Goal: Complete application form: Complete application form

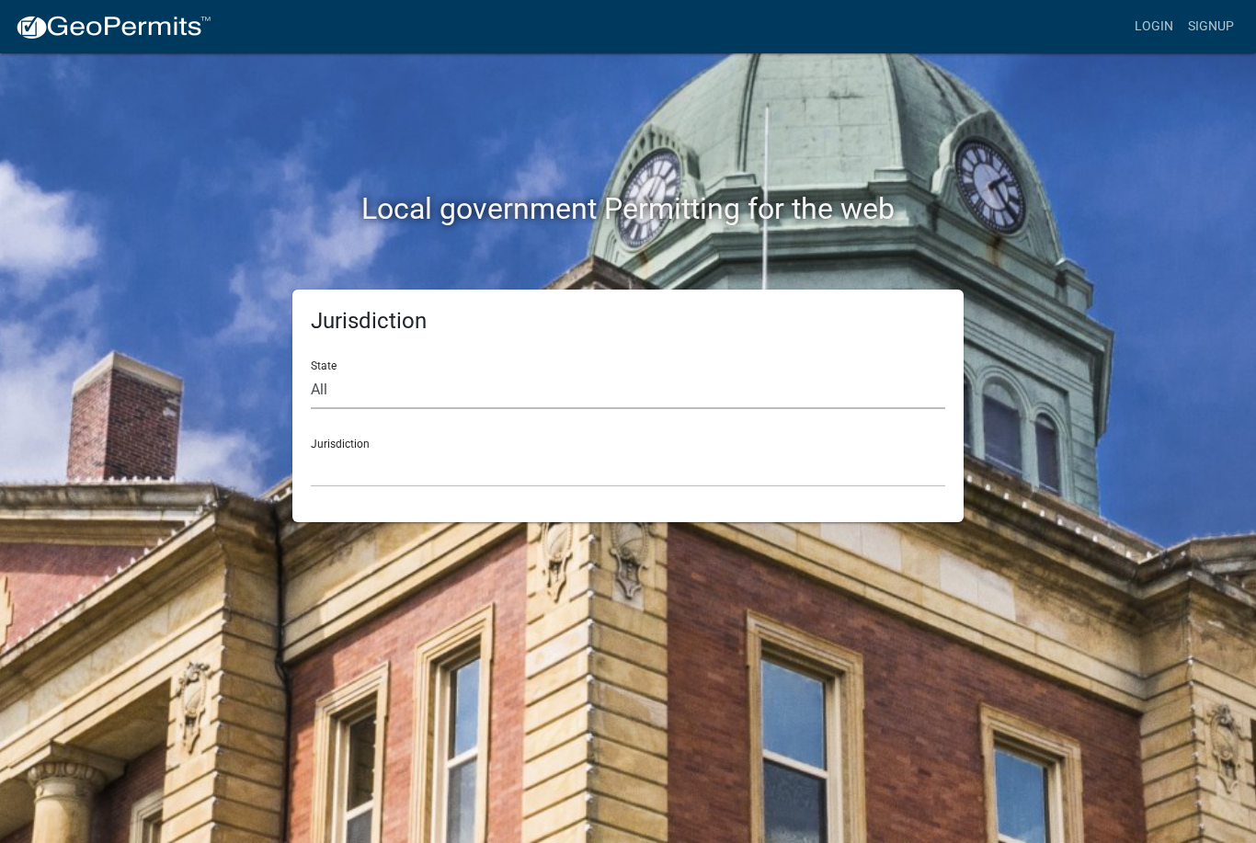
click at [552, 401] on select "All [US_STATE] [US_STATE] [US_STATE] [US_STATE] [US_STATE] [US_STATE] [US_STATE…" at bounding box center [628, 390] width 634 height 38
select select "[US_STATE]"
click at [438, 460] on select "City of [GEOGRAPHIC_DATA], [US_STATE] City of [GEOGRAPHIC_DATA], [US_STATE] Cit…" at bounding box center [628, 469] width 634 height 38
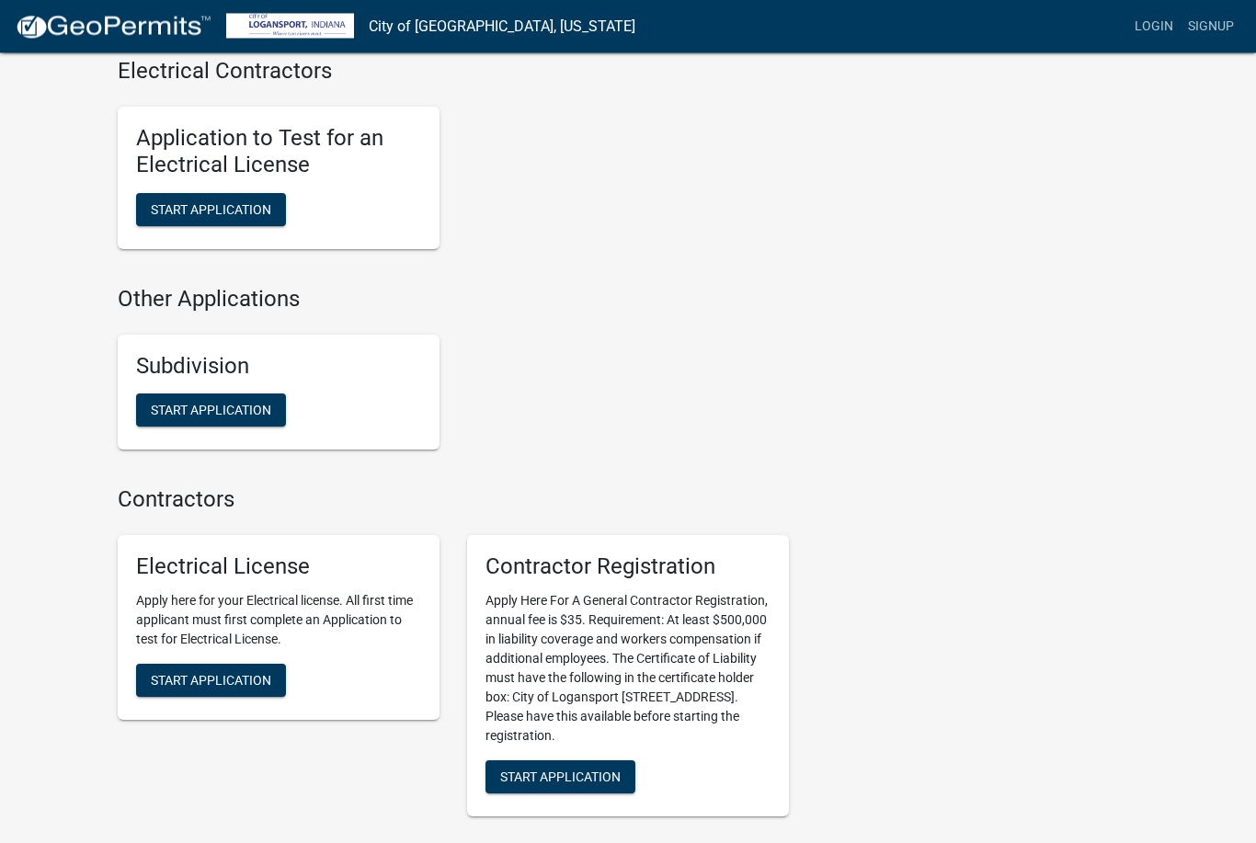
scroll to position [1637, 0]
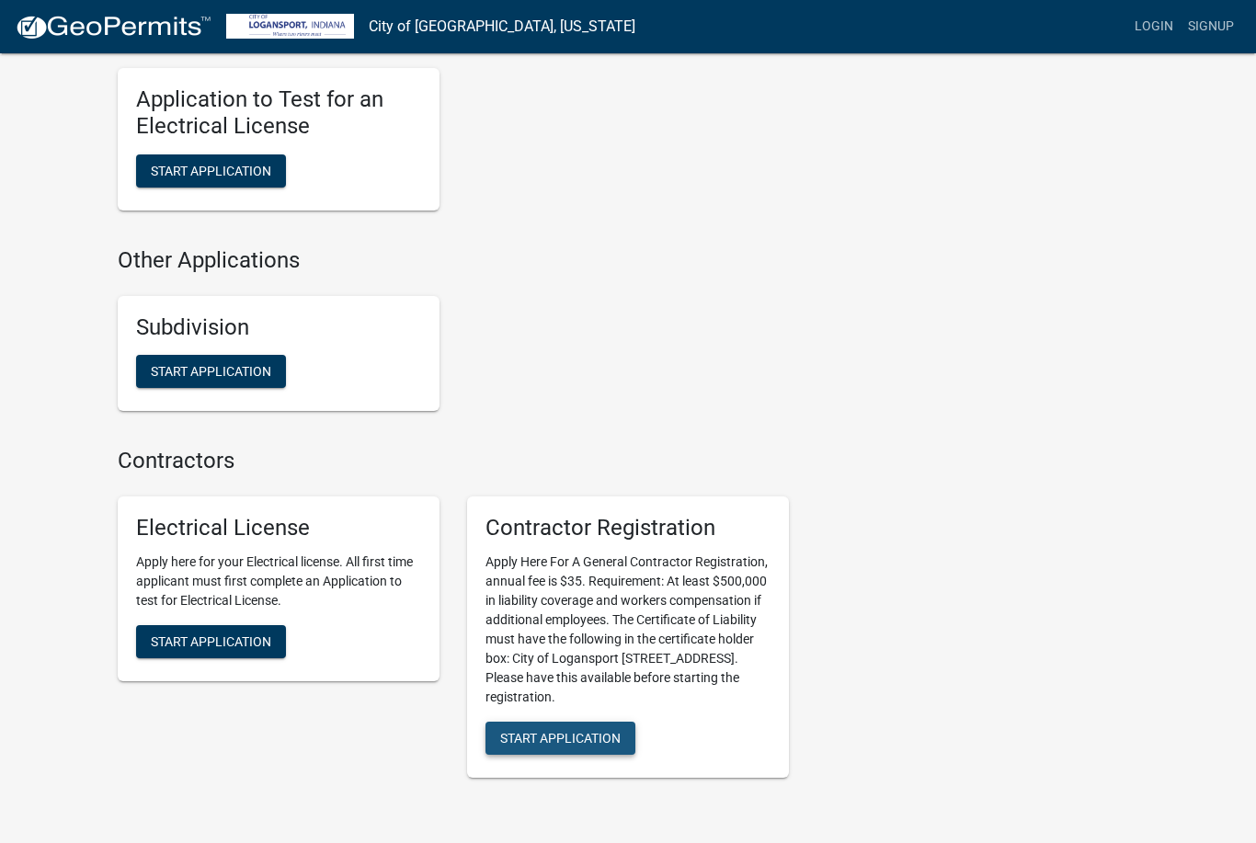
click at [600, 730] on span "Start Application" at bounding box center [560, 737] width 120 height 15
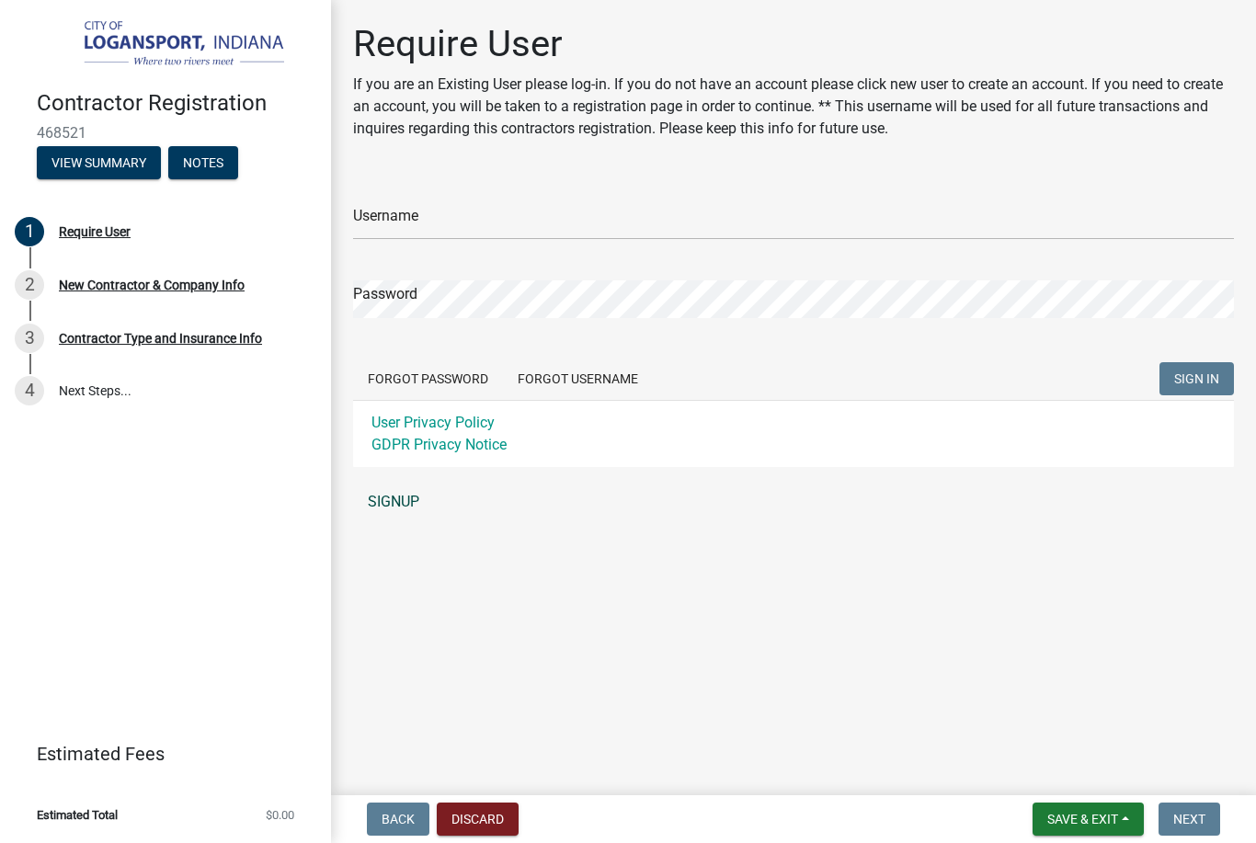
click at [404, 488] on link "SIGNUP" at bounding box center [793, 502] width 881 height 37
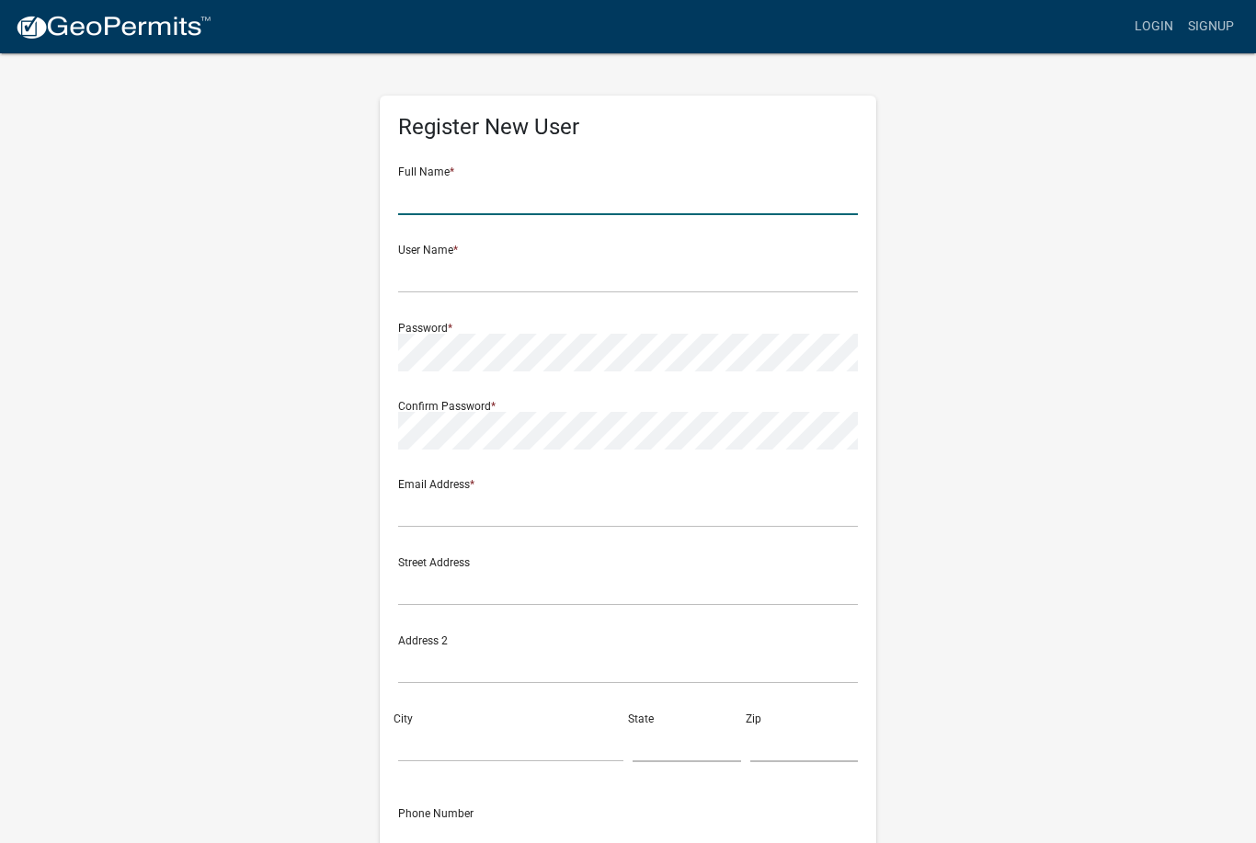
click at [605, 199] on input "text" at bounding box center [628, 196] width 460 height 38
type input "[PERSON_NAME]"
click at [603, 296] on form "Full Name * [DEMOGRAPHIC_DATA][PERSON_NAME] User Name * Password * Confirm Pass…" at bounding box center [628, 545] width 460 height 787
click at [572, 268] on input "text" at bounding box center [628, 275] width 460 height 38
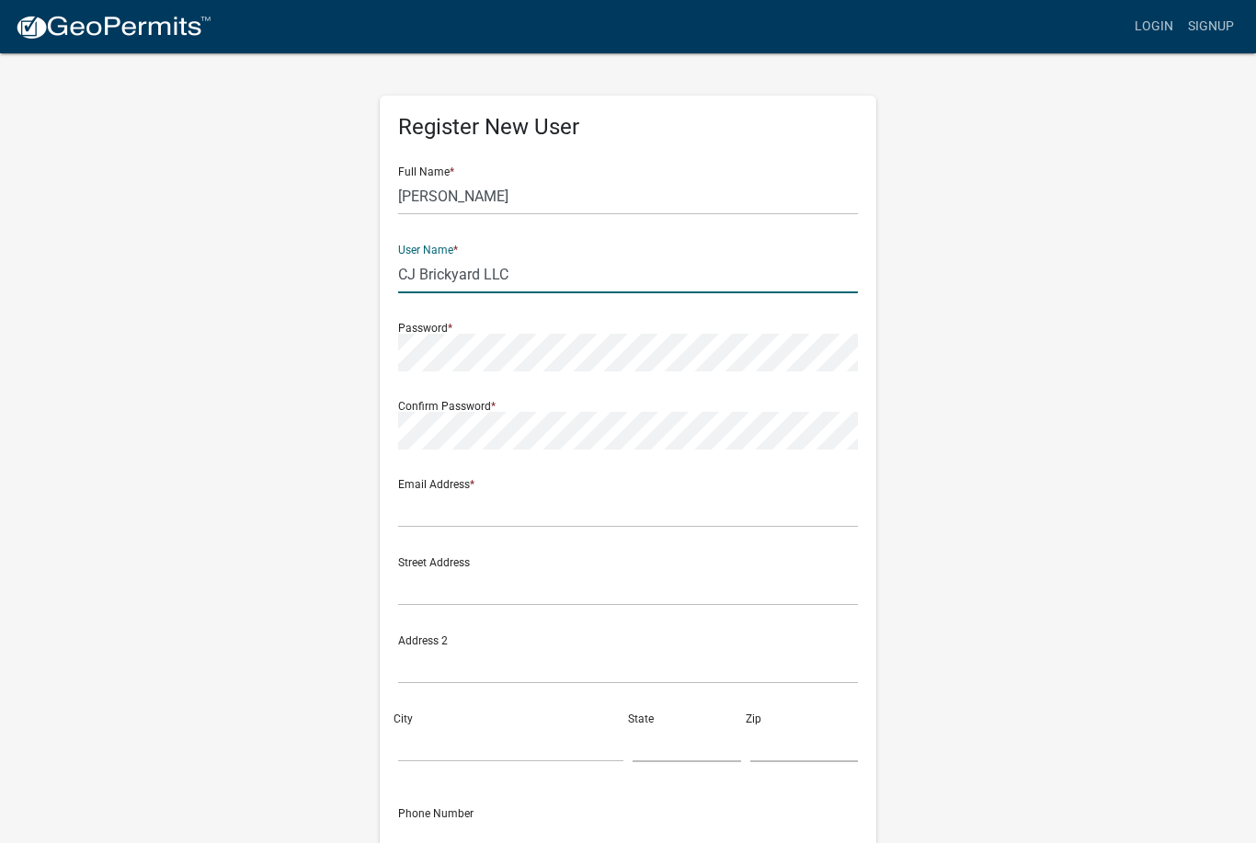
type input "CJ Brickyard LLC"
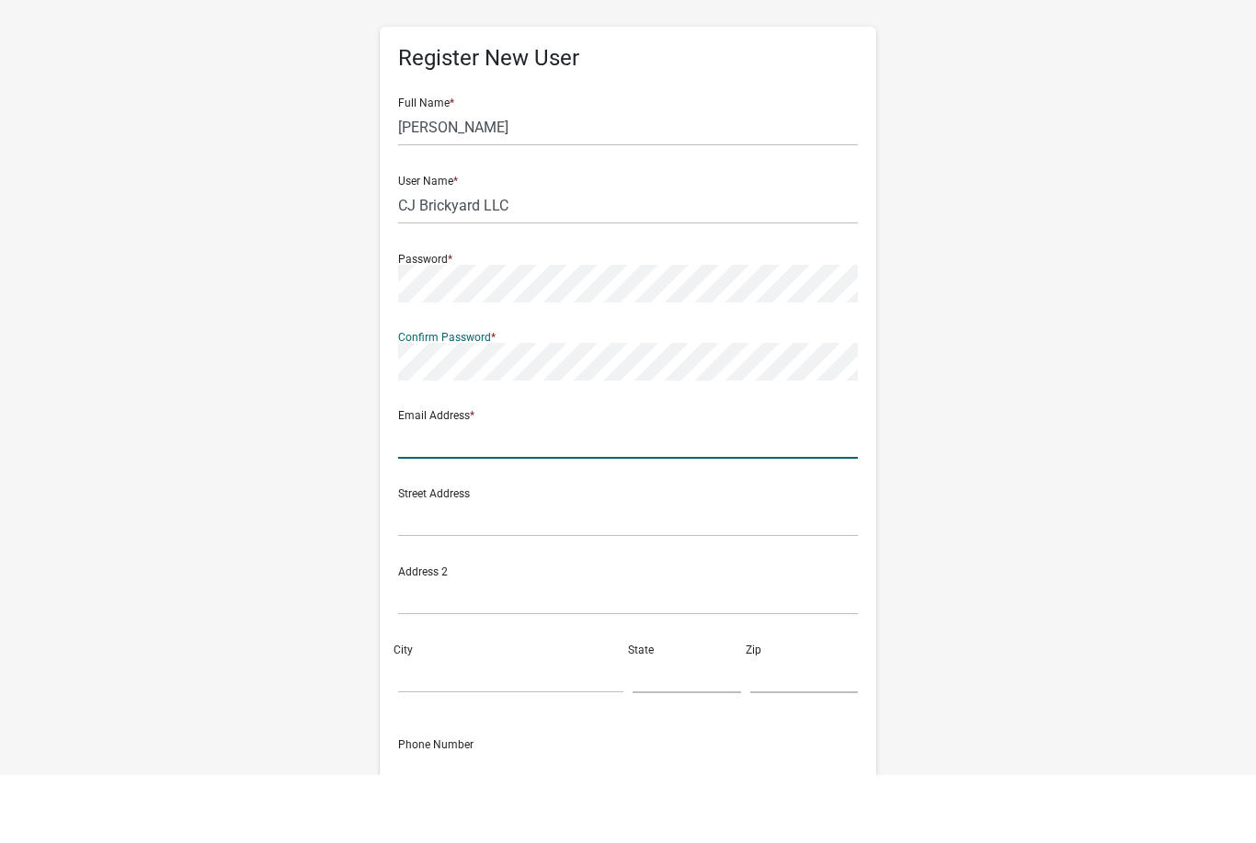
click at [682, 490] on input "text" at bounding box center [628, 509] width 460 height 38
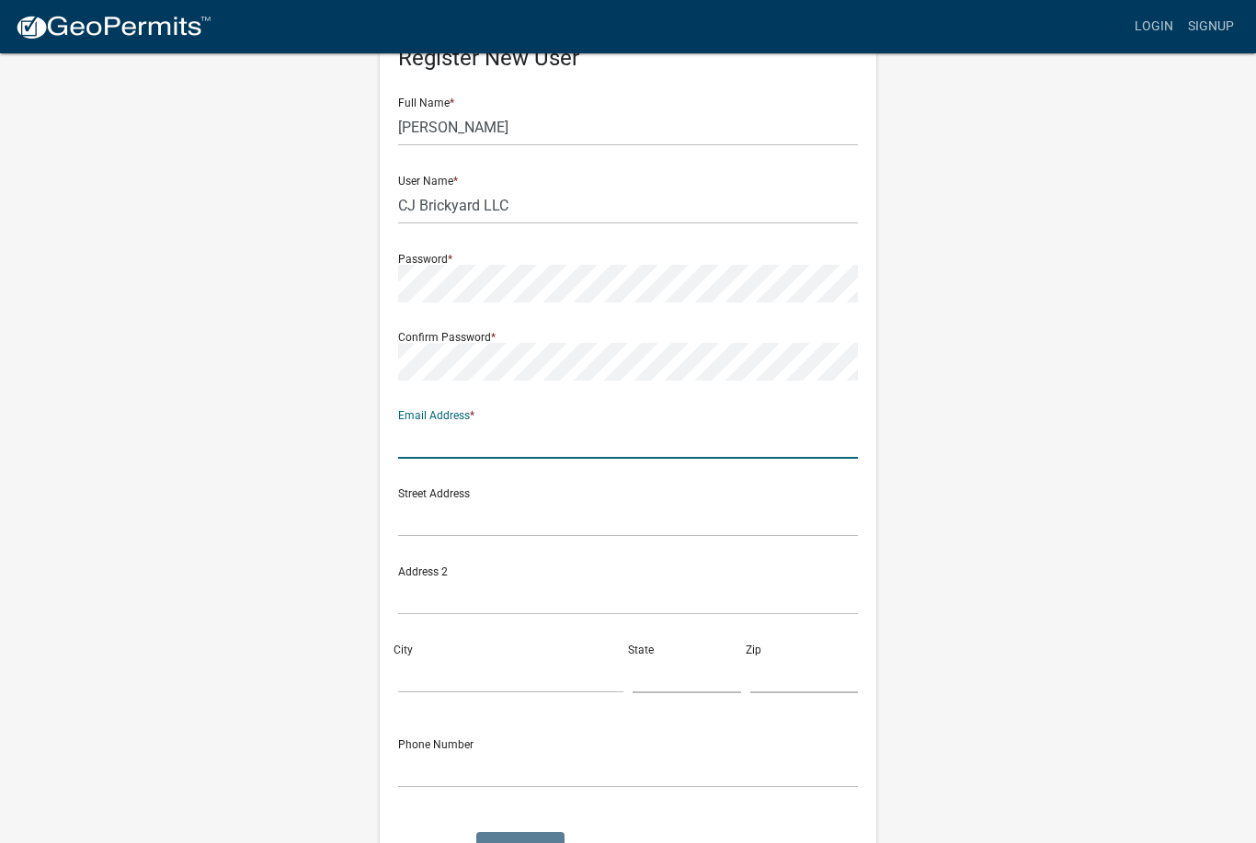
scroll to position [68, 0]
click at [480, 445] on input "[EMAIL_ADDRESS][DOMAIN_NAME]" at bounding box center [628, 441] width 460 height 38
click at [686, 434] on input "[EMAIL_ADDRESS][DOMAIN_NAME]" at bounding box center [628, 441] width 460 height 38
type input "[EMAIL_ADDRESS][DOMAIN_NAME]"
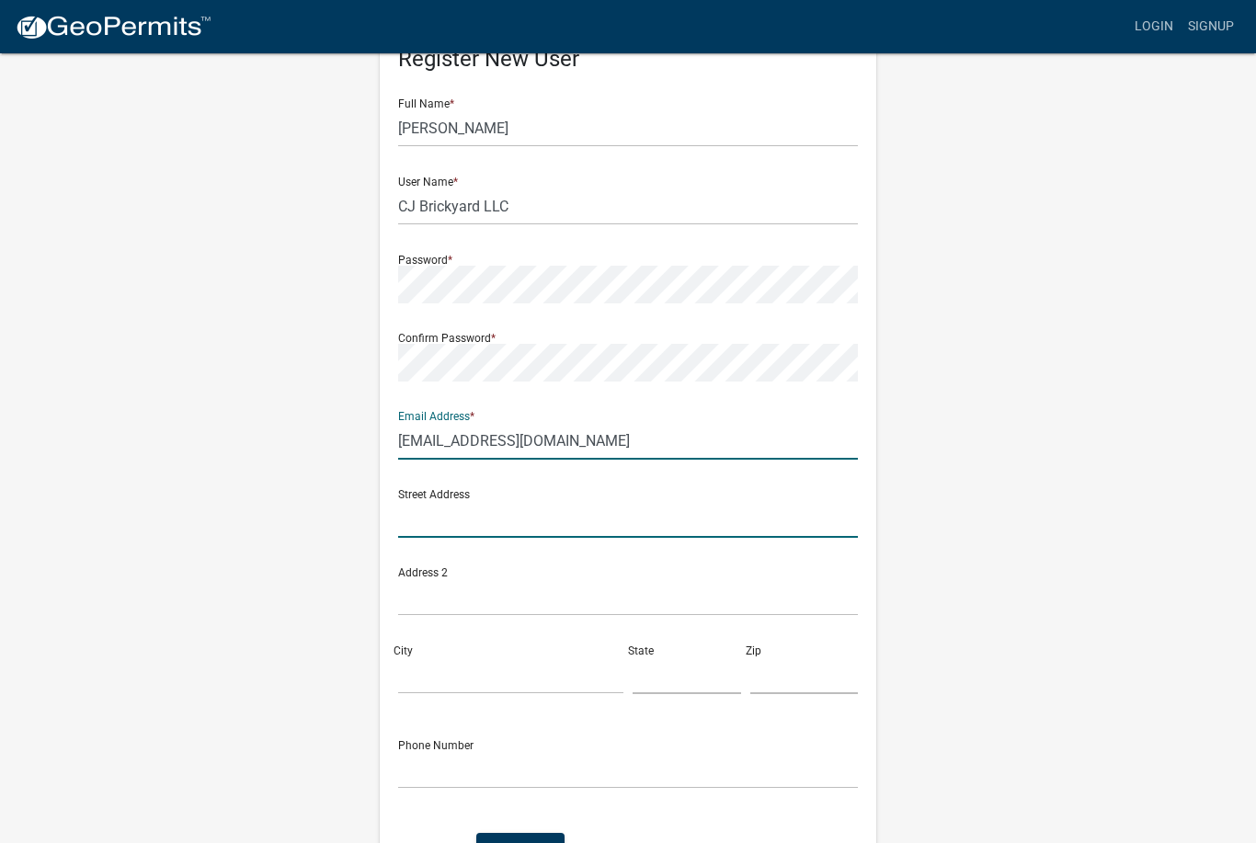
click at [562, 521] on input "text" at bounding box center [628, 519] width 460 height 38
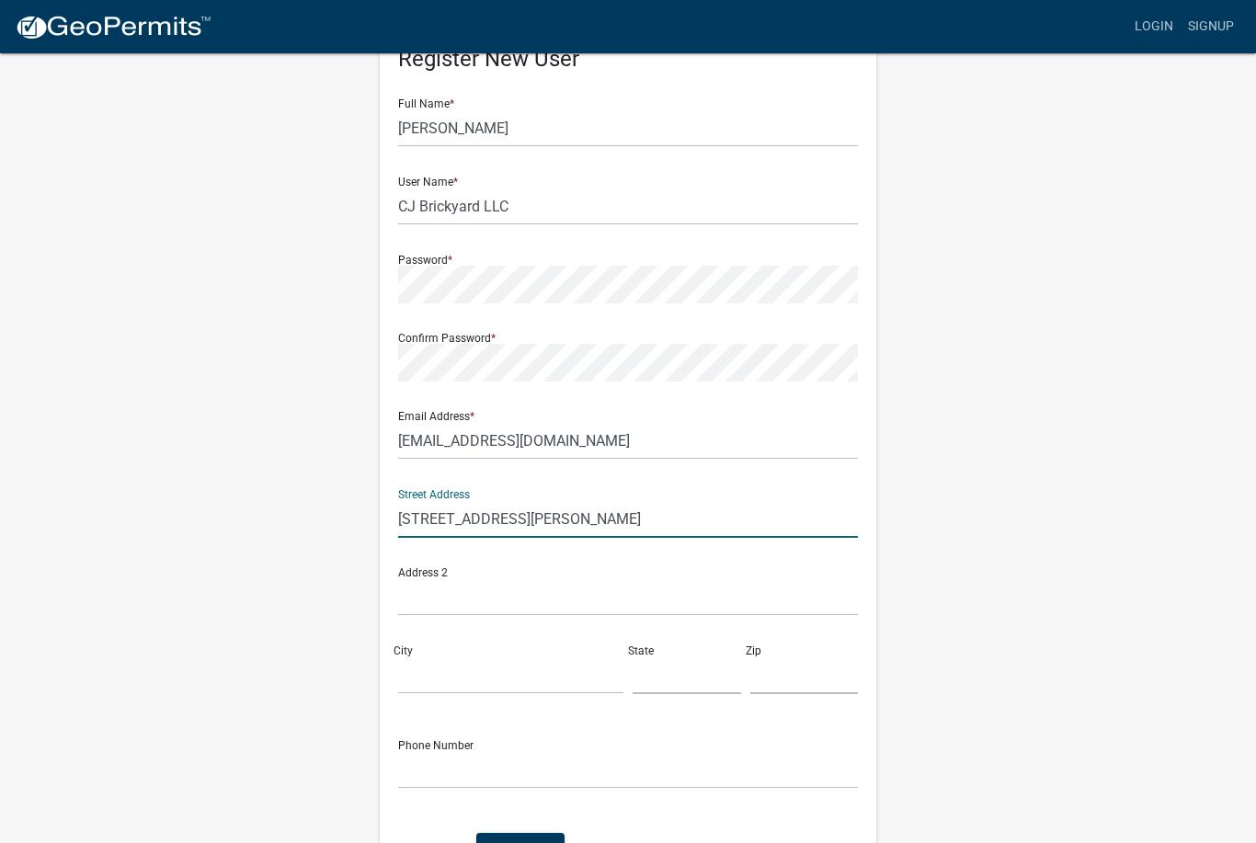
type input "[STREET_ADDRESS][PERSON_NAME]"
click at [533, 670] on input "City" at bounding box center [510, 675] width 225 height 38
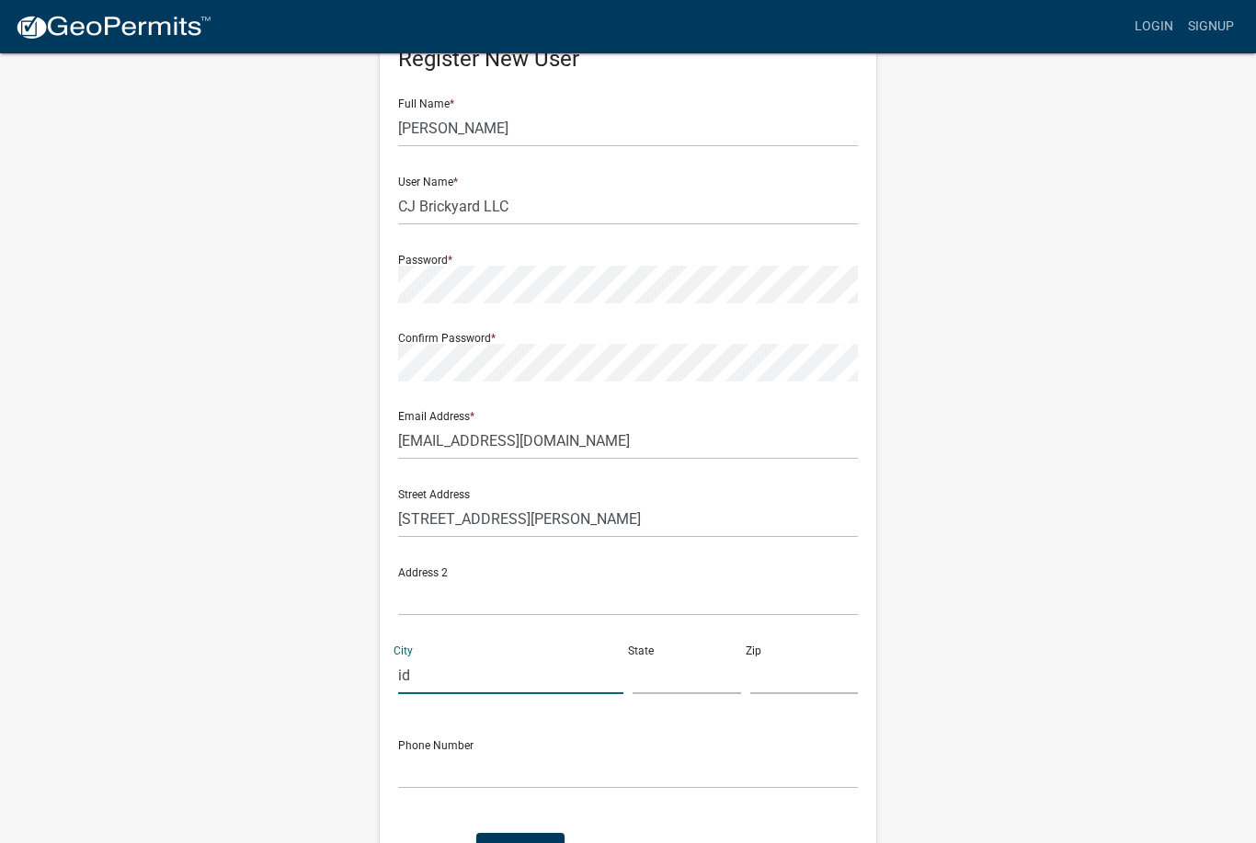
type input "i"
type input "[GEOGRAPHIC_DATA]"
click at [692, 676] on input "text" at bounding box center [686, 675] width 108 height 38
type input "IN"
click at [793, 664] on input "text" at bounding box center [804, 675] width 108 height 38
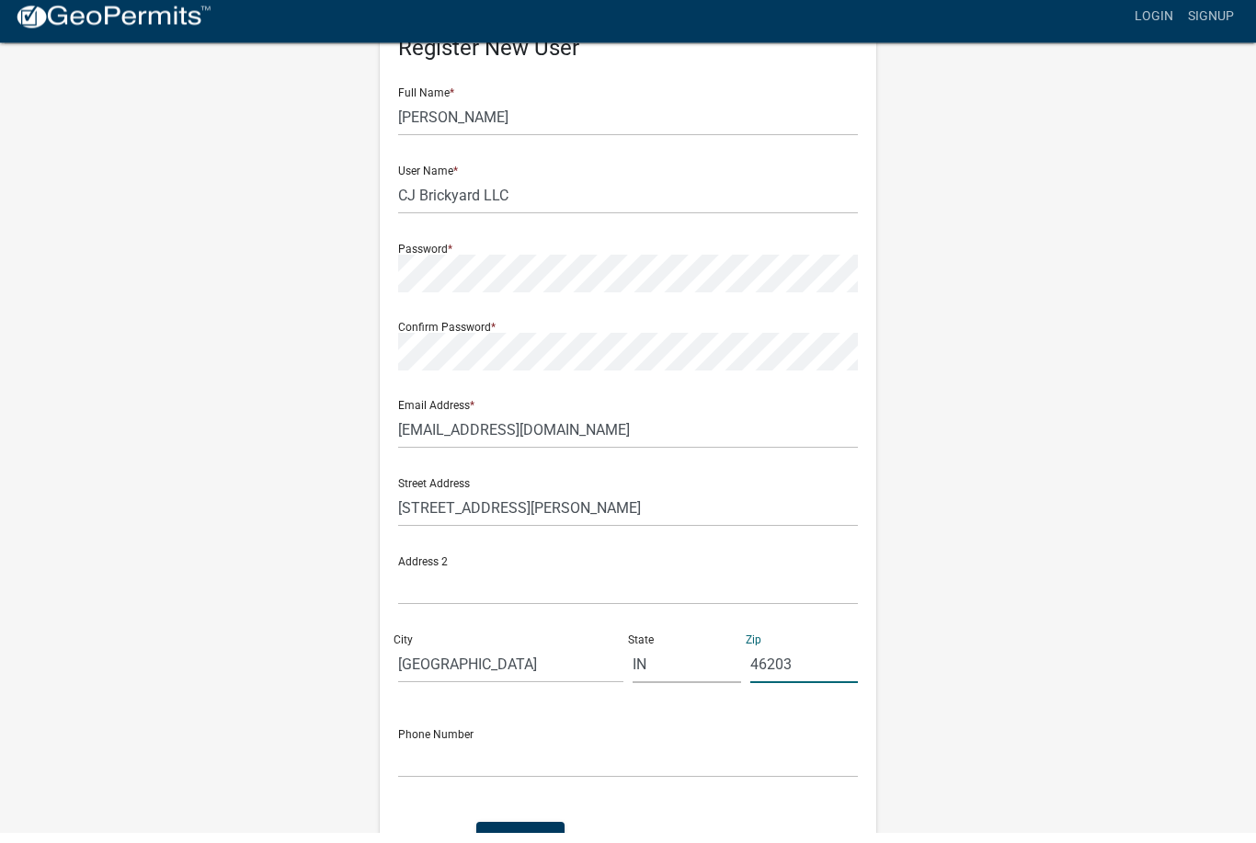
scroll to position [191, 0]
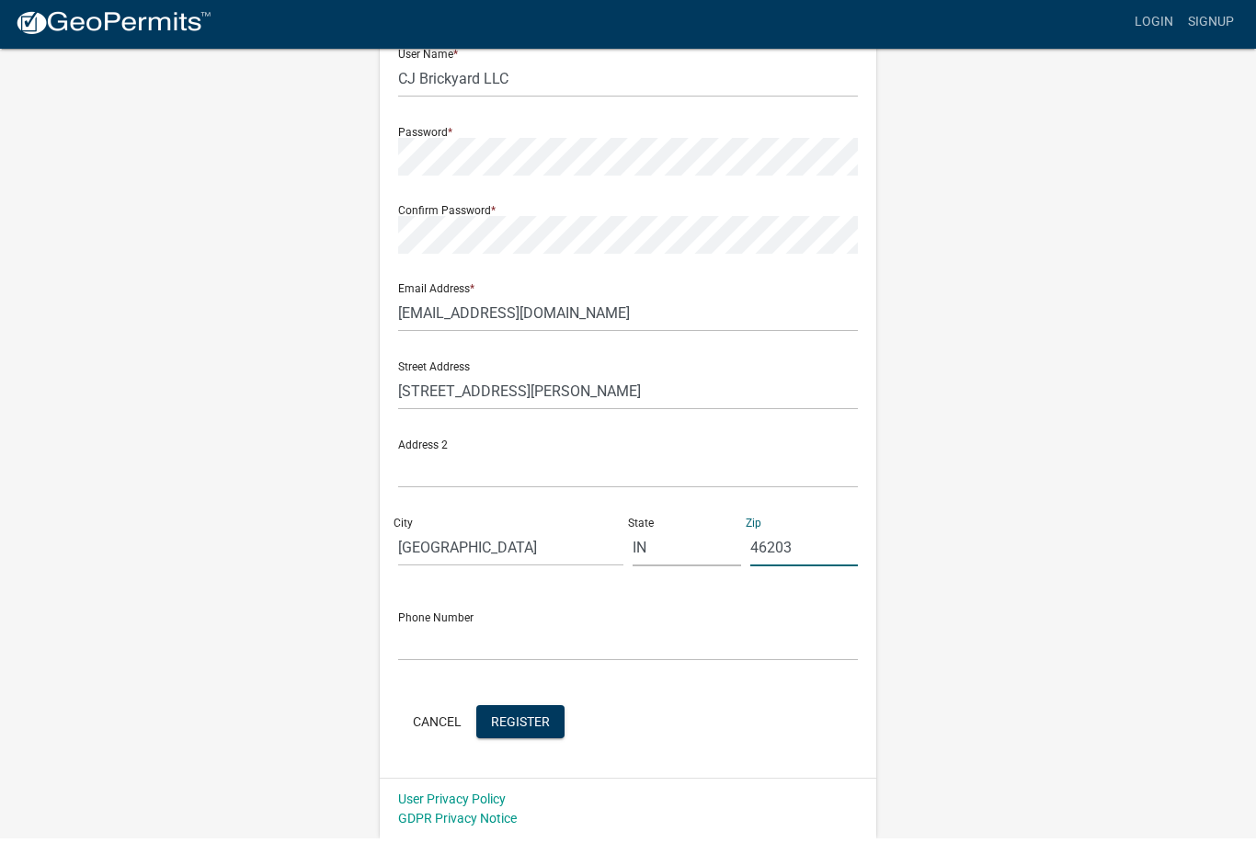
type input "46203"
click at [696, 658] on input "text" at bounding box center [628, 647] width 460 height 38
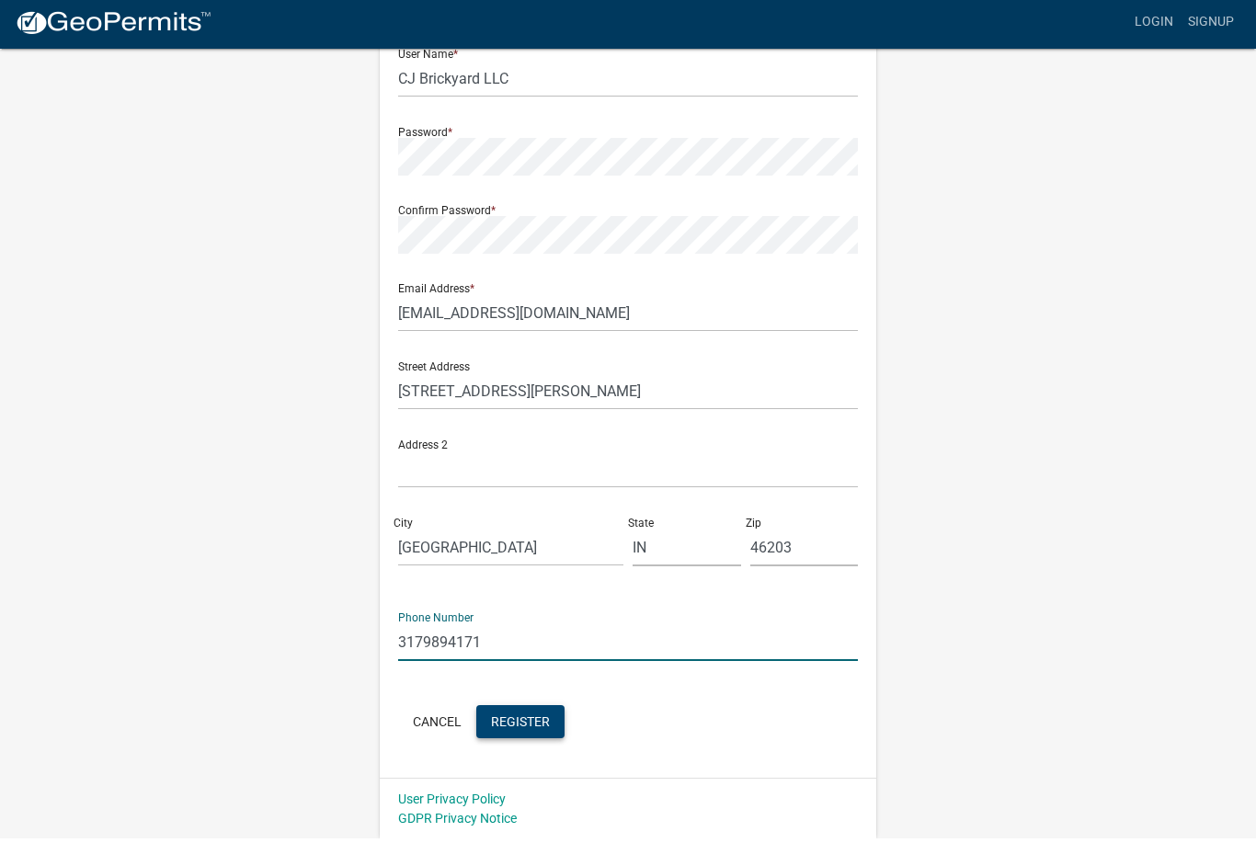
type input "3179894171"
click at [530, 723] on span "Register" at bounding box center [520, 725] width 59 height 15
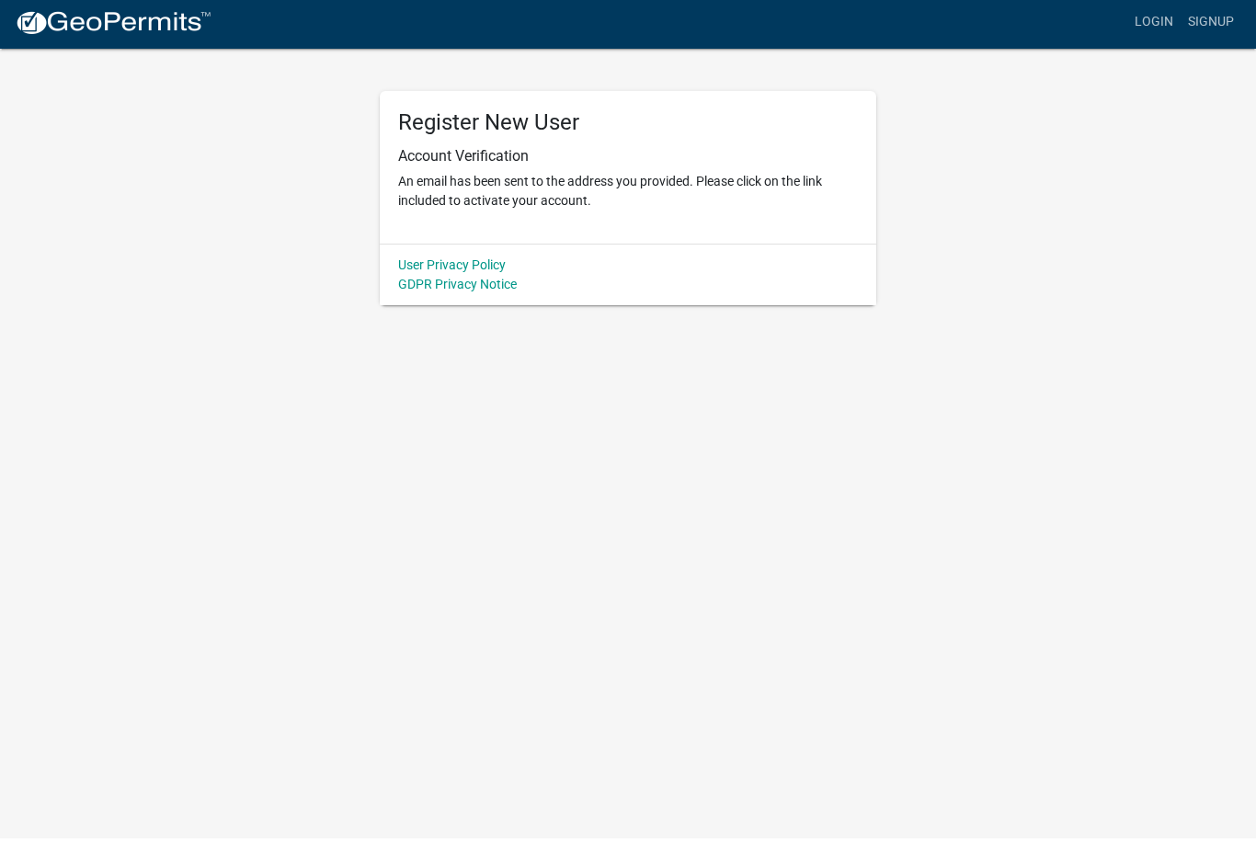
scroll to position [0, 0]
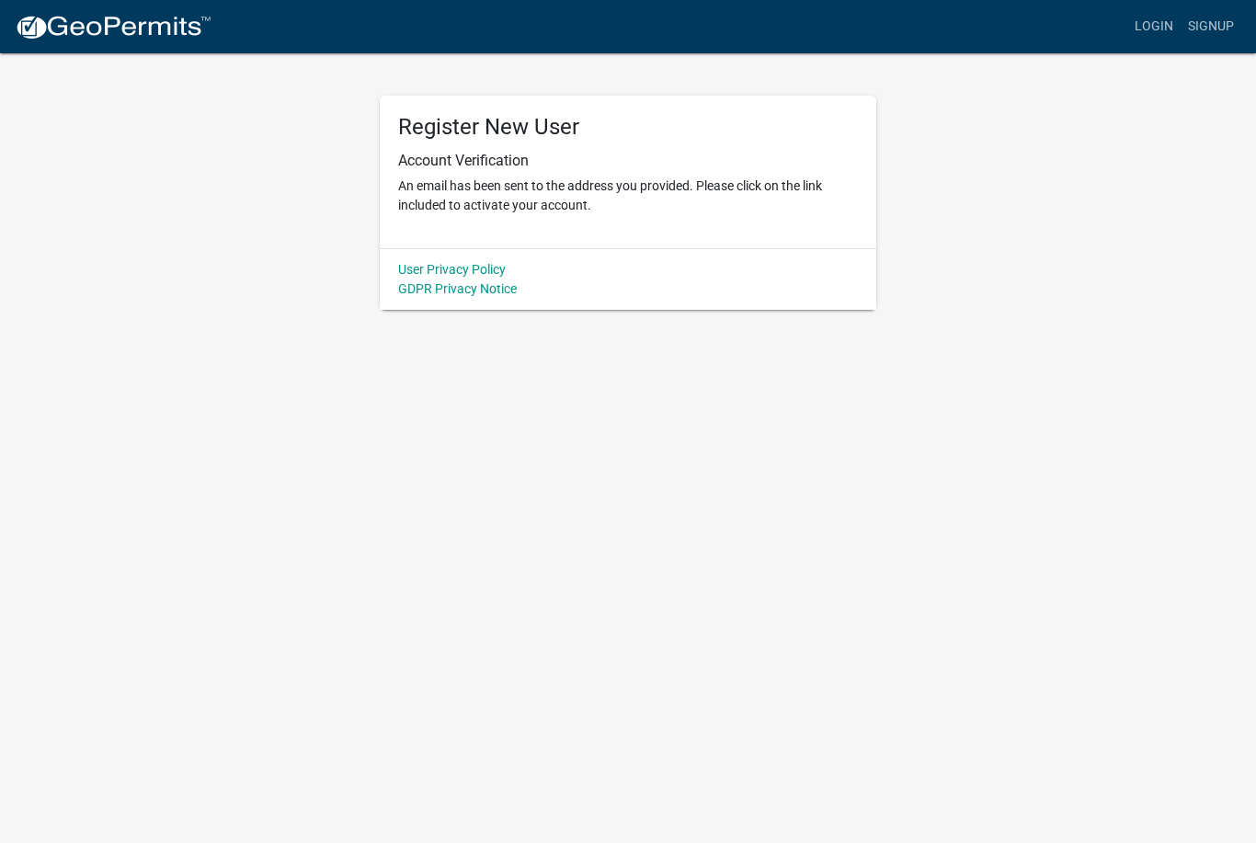
click at [157, 4] on nav "more_horiz Login Signup" at bounding box center [628, 26] width 1256 height 53
click at [1157, 23] on link "Login" at bounding box center [1153, 26] width 53 height 35
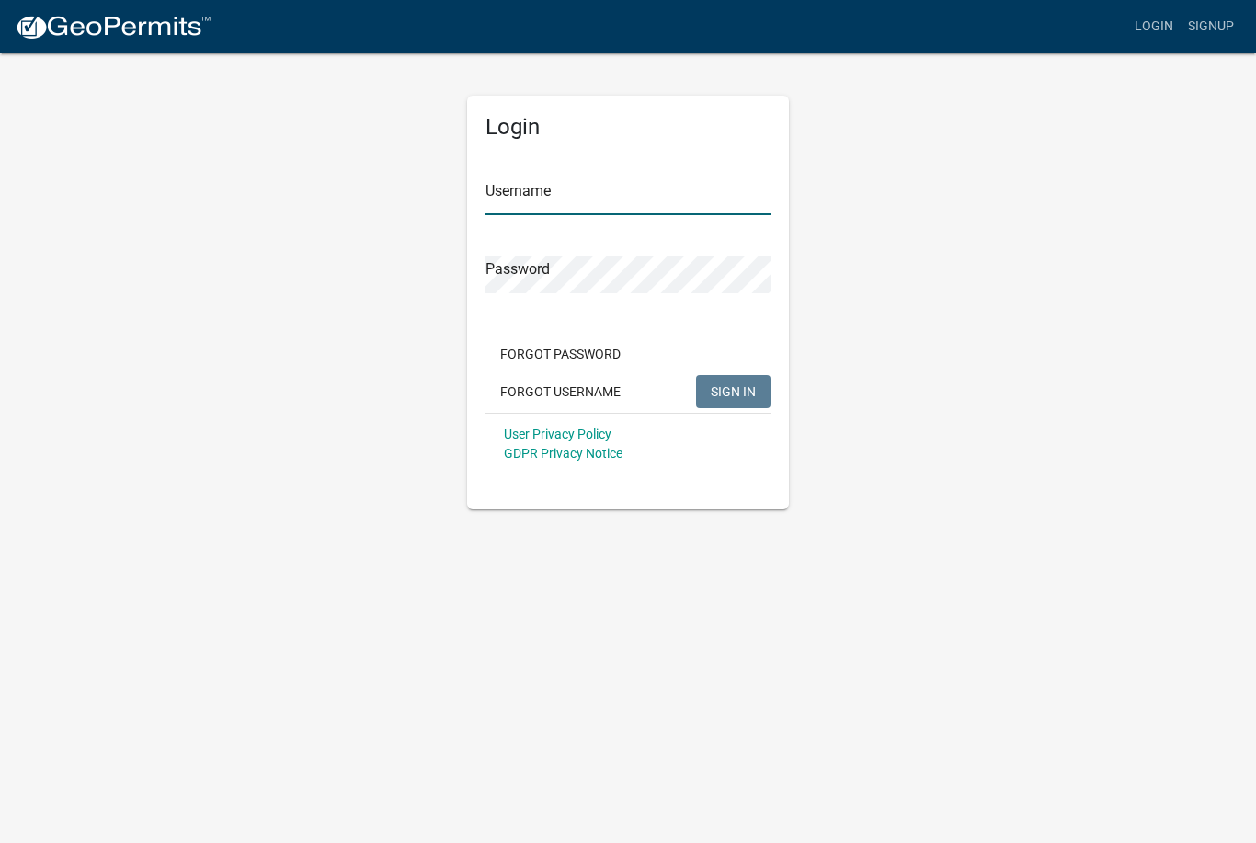
click at [667, 200] on input "Username" at bounding box center [627, 196] width 285 height 38
click at [742, 398] on span "SIGN IN" at bounding box center [733, 390] width 45 height 15
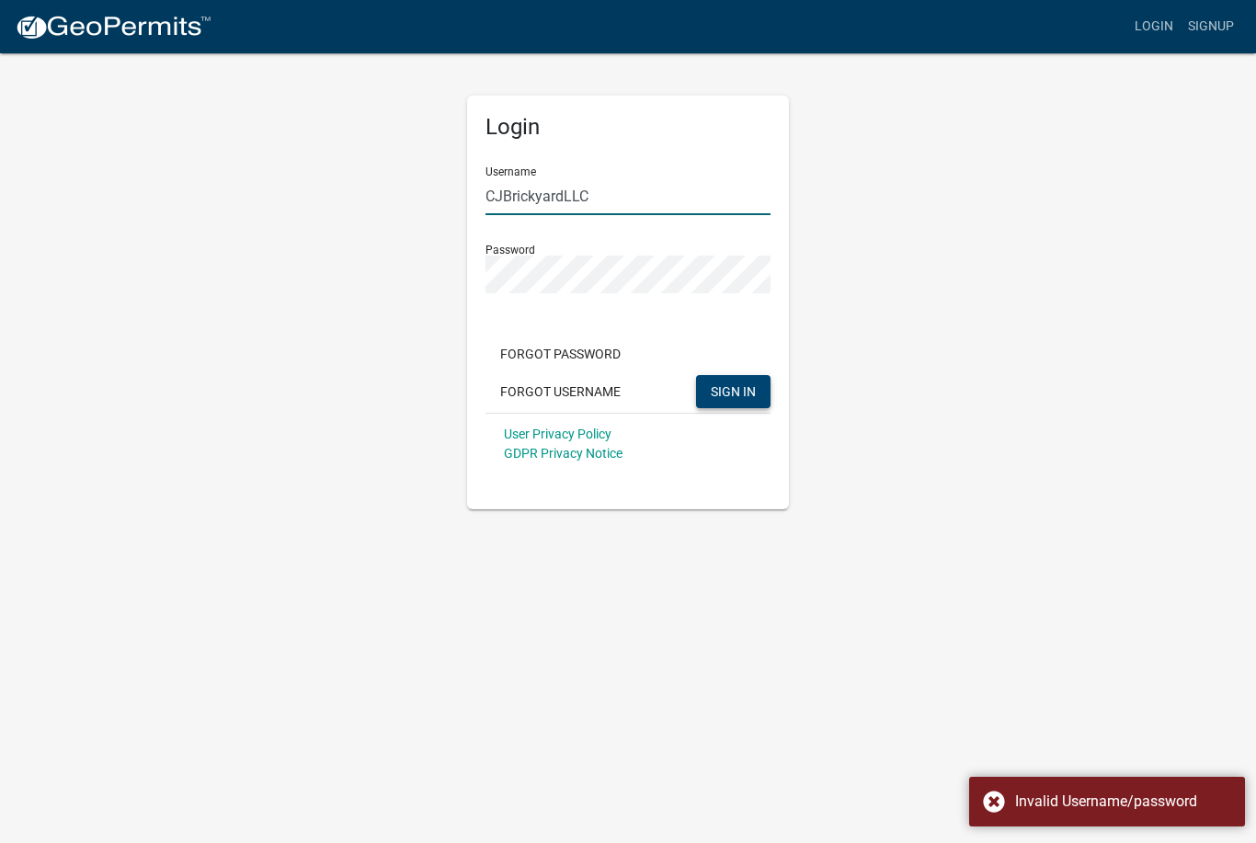
click at [625, 190] on input "CJBrickyardLLC" at bounding box center [627, 196] width 285 height 38
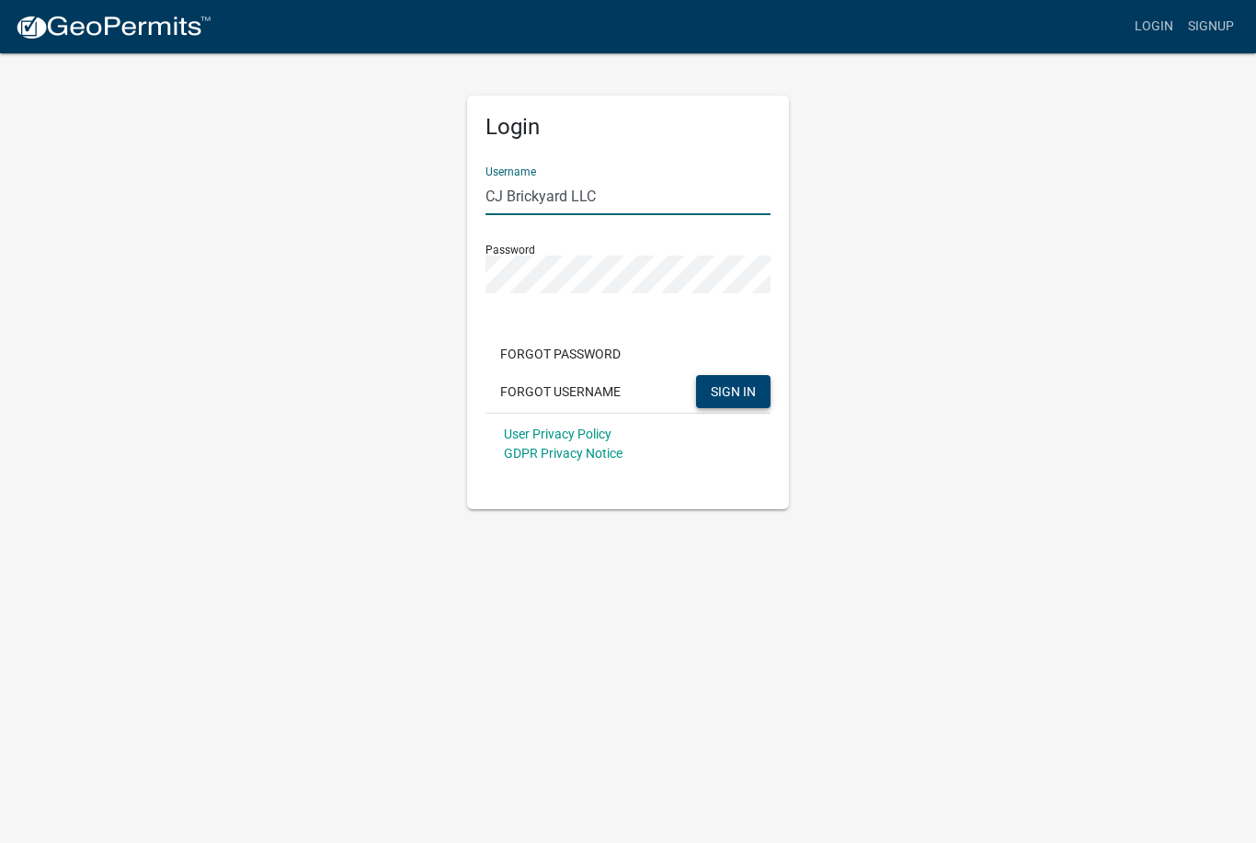
type input "CJ Brickyard LLC"
click at [733, 391] on button "SIGN IN" at bounding box center [733, 391] width 74 height 33
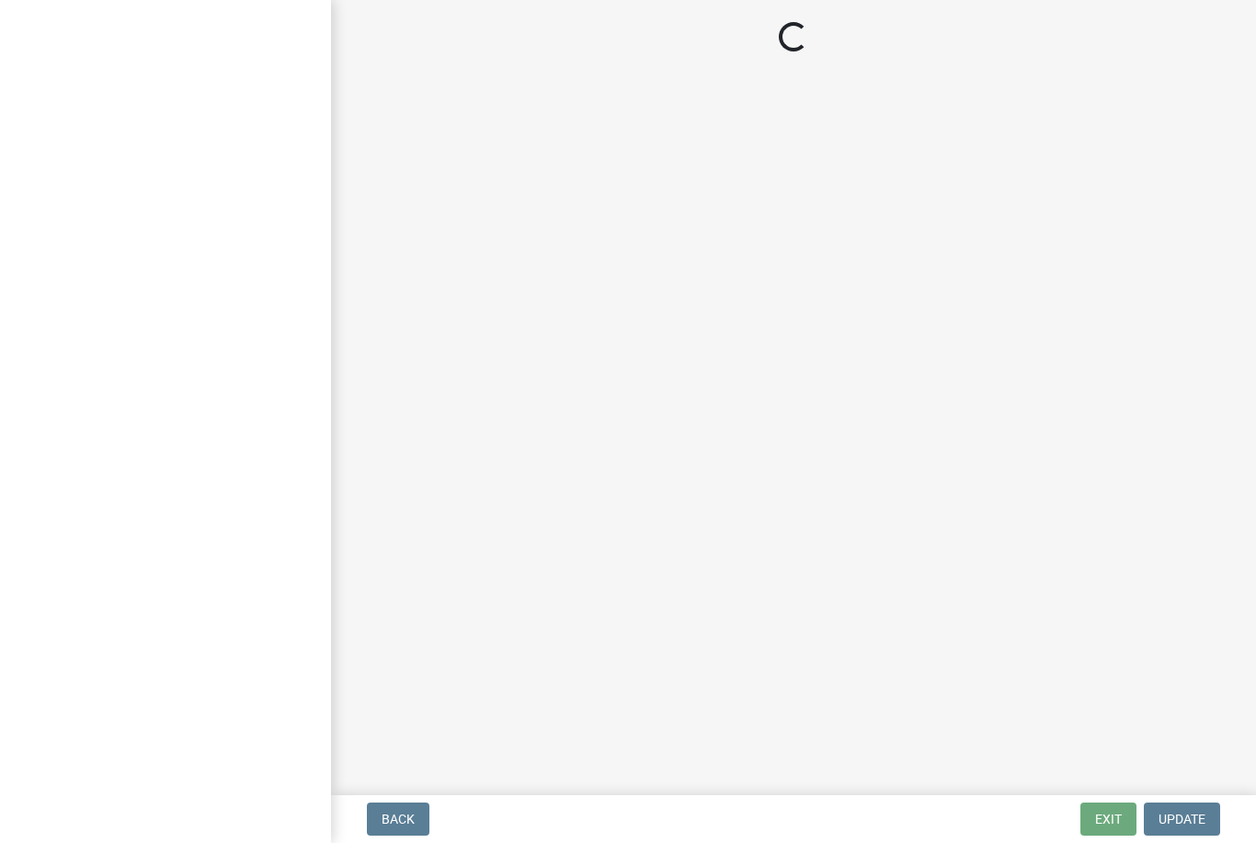
select select "IN"
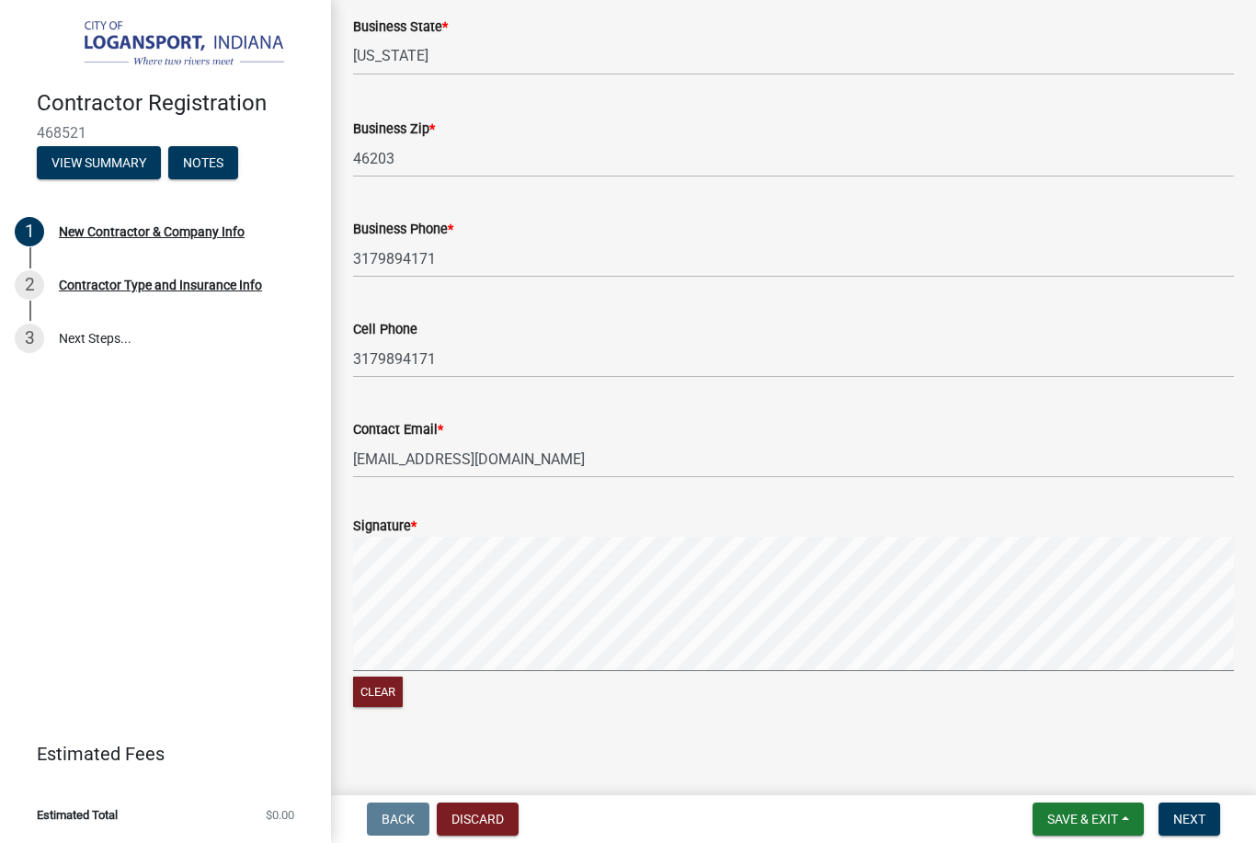
scroll to position [1455, 0]
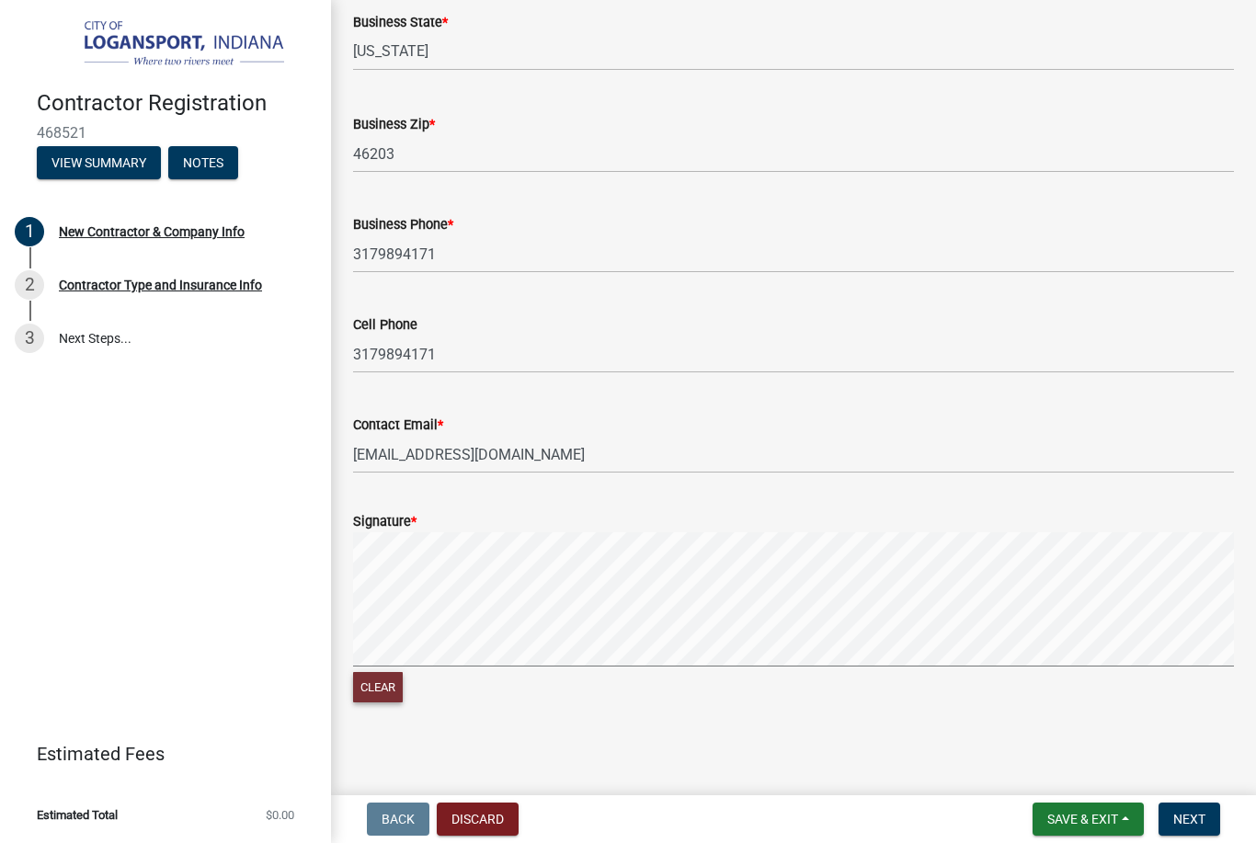
click at [398, 683] on button "Clear" at bounding box center [378, 687] width 50 height 30
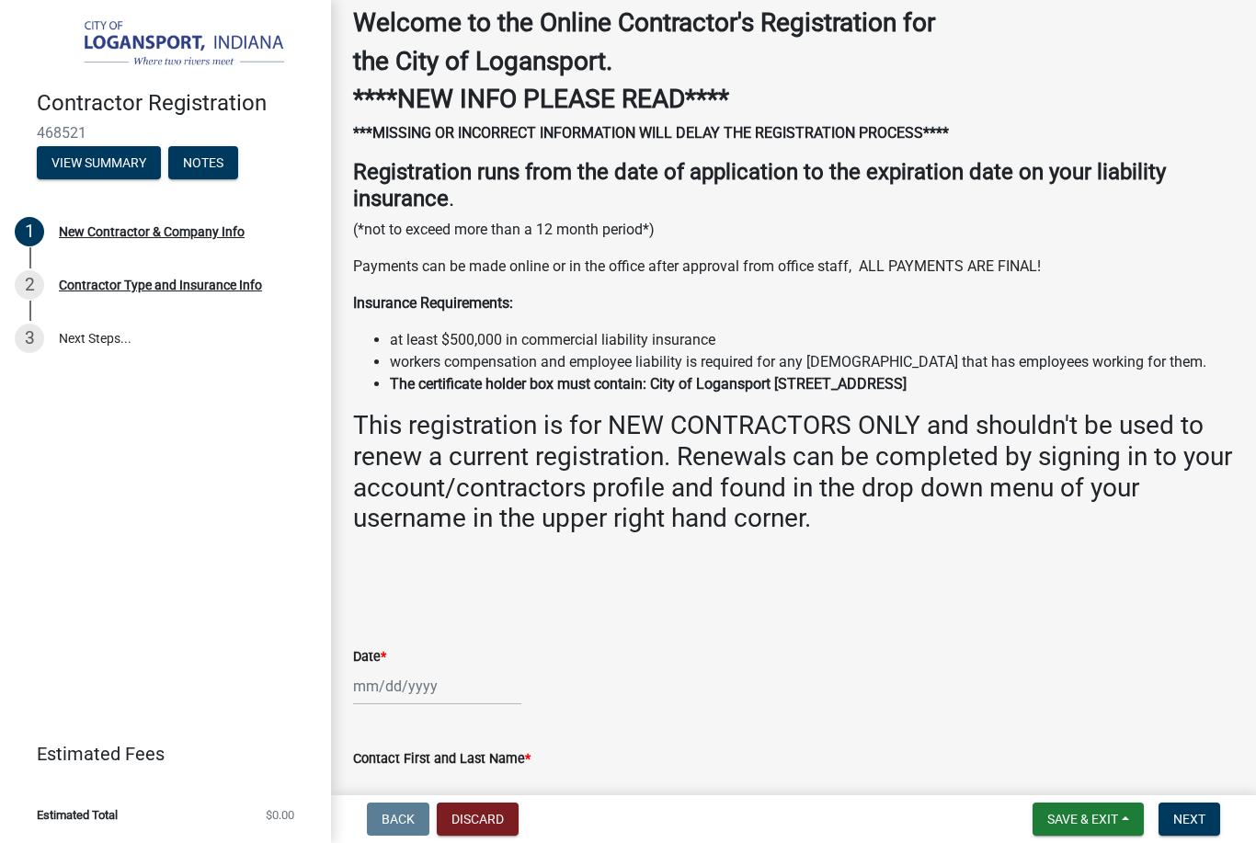
scroll to position [93, 0]
